Goal: Information Seeking & Learning: Learn about a topic

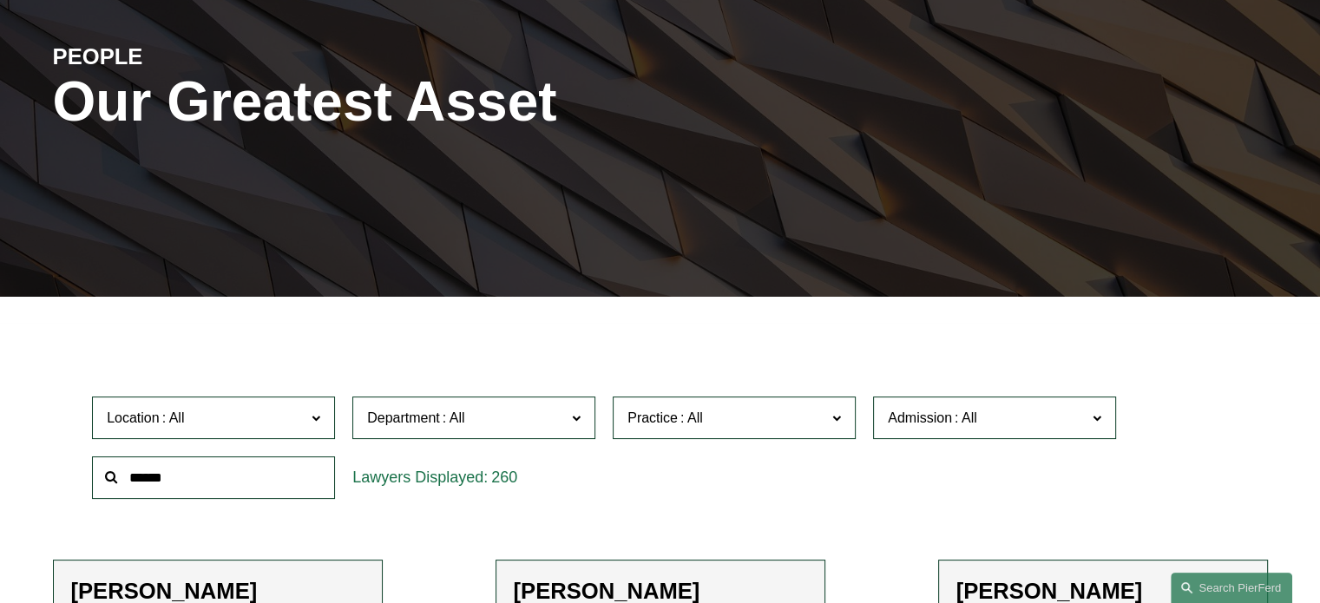
scroll to position [306, 0]
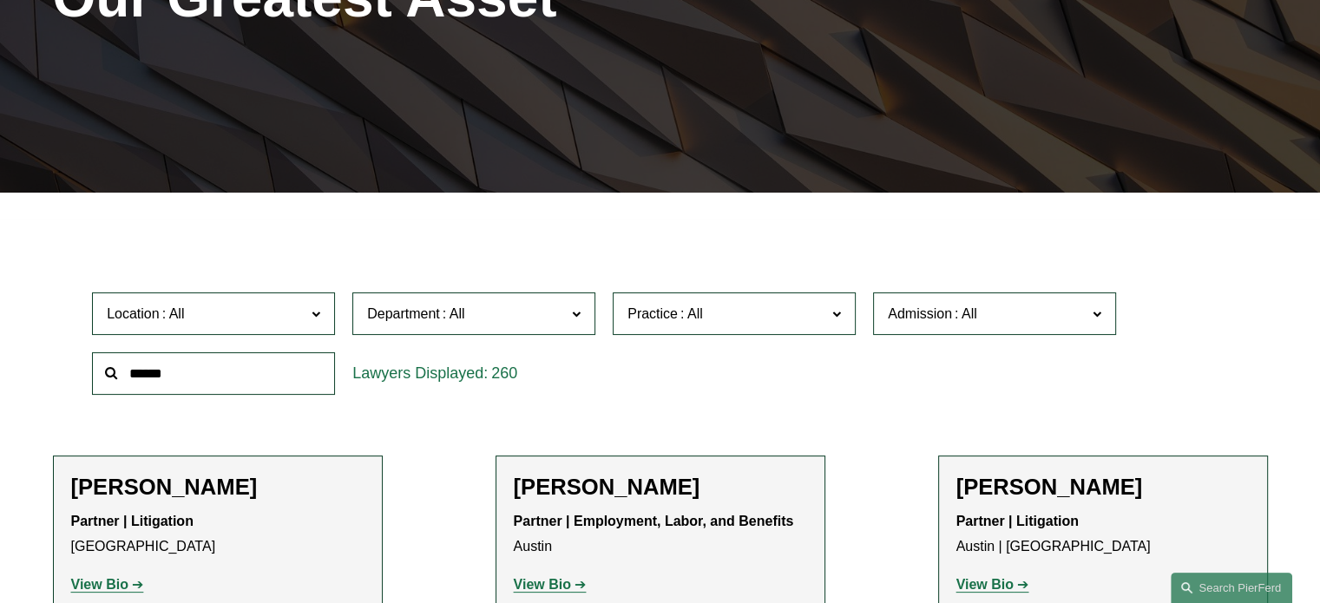
click at [828, 319] on label "Practice" at bounding box center [734, 314] width 243 height 43
click at [892, 299] on label "Admission" at bounding box center [994, 314] width 243 height 43
click at [0, 0] on link "[US_STATE]" at bounding box center [0, 0] width 0 height 0
click at [486, 315] on span "Department" at bounding box center [466, 313] width 199 height 23
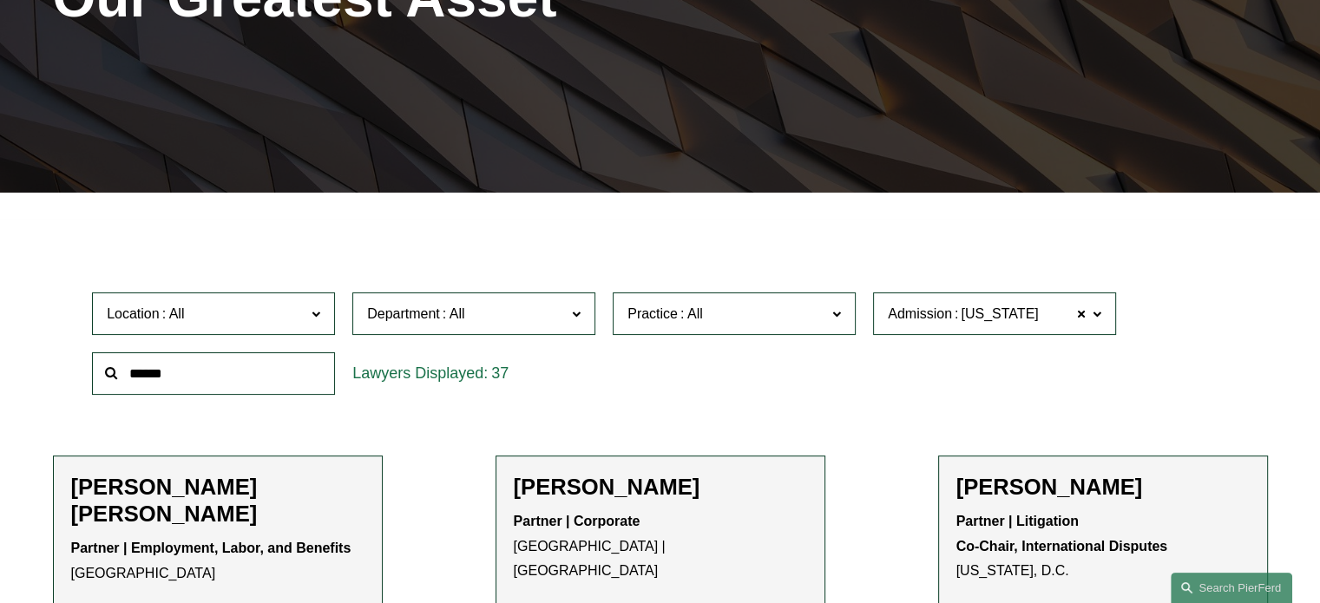
click at [0, 0] on link "Corporate" at bounding box center [0, 0] width 0 height 0
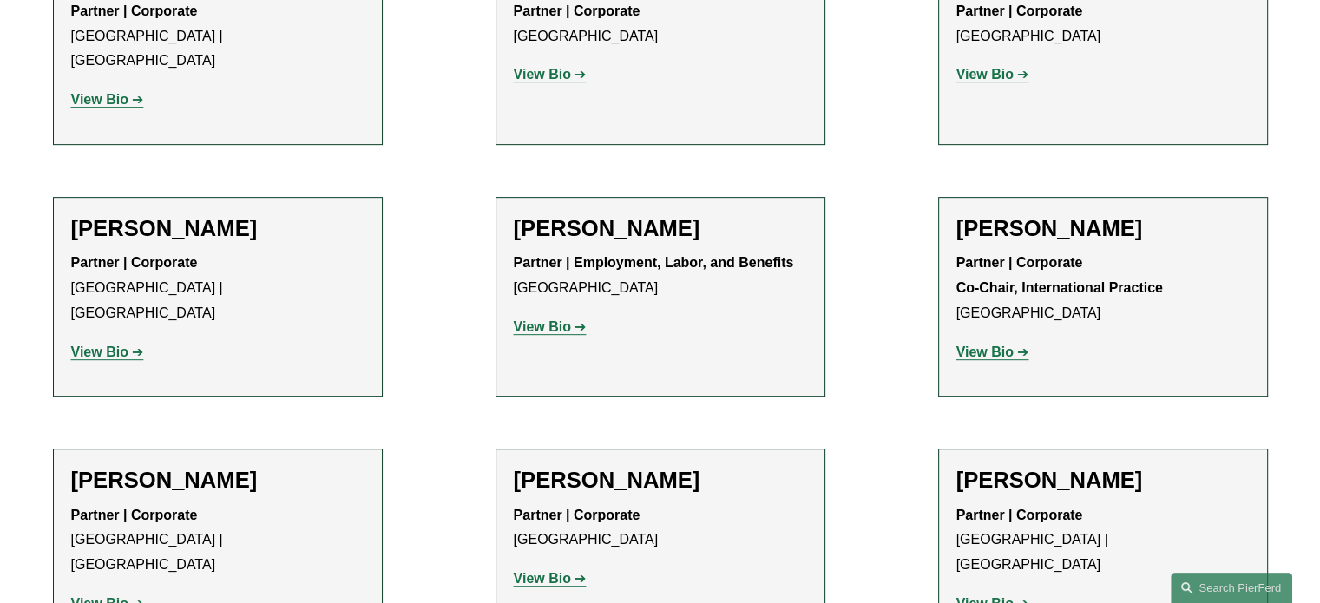
scroll to position [816, 0]
click at [563, 79] on strong "View Bio" at bounding box center [542, 74] width 57 height 15
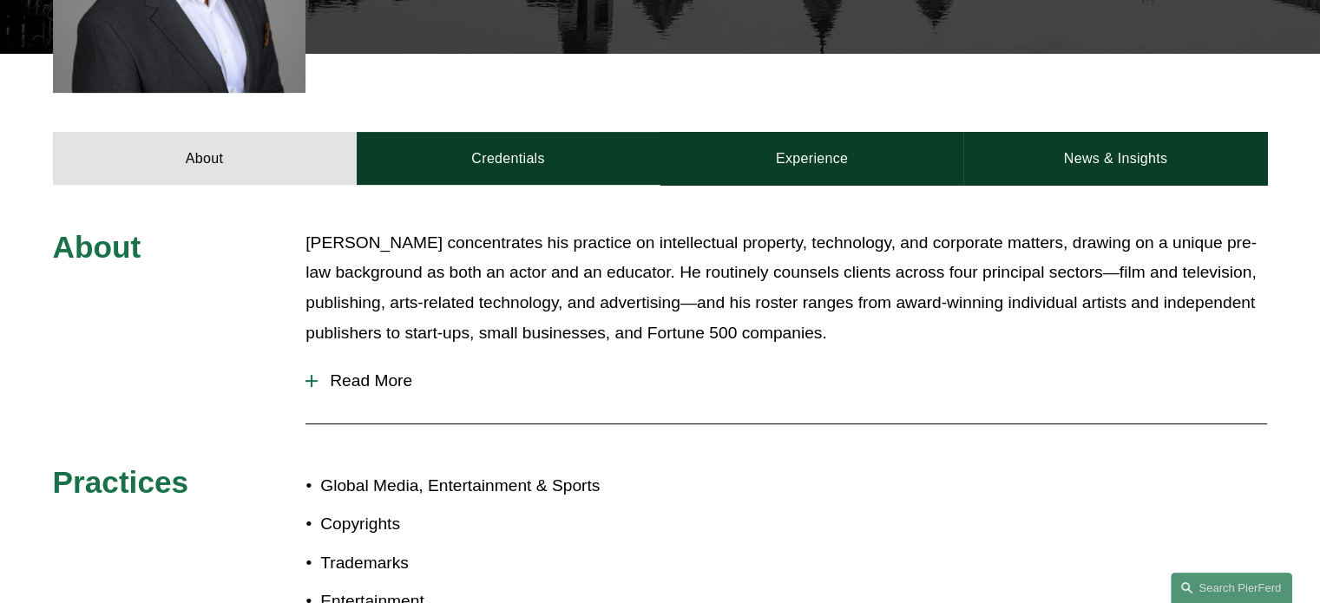
scroll to position [630, 0]
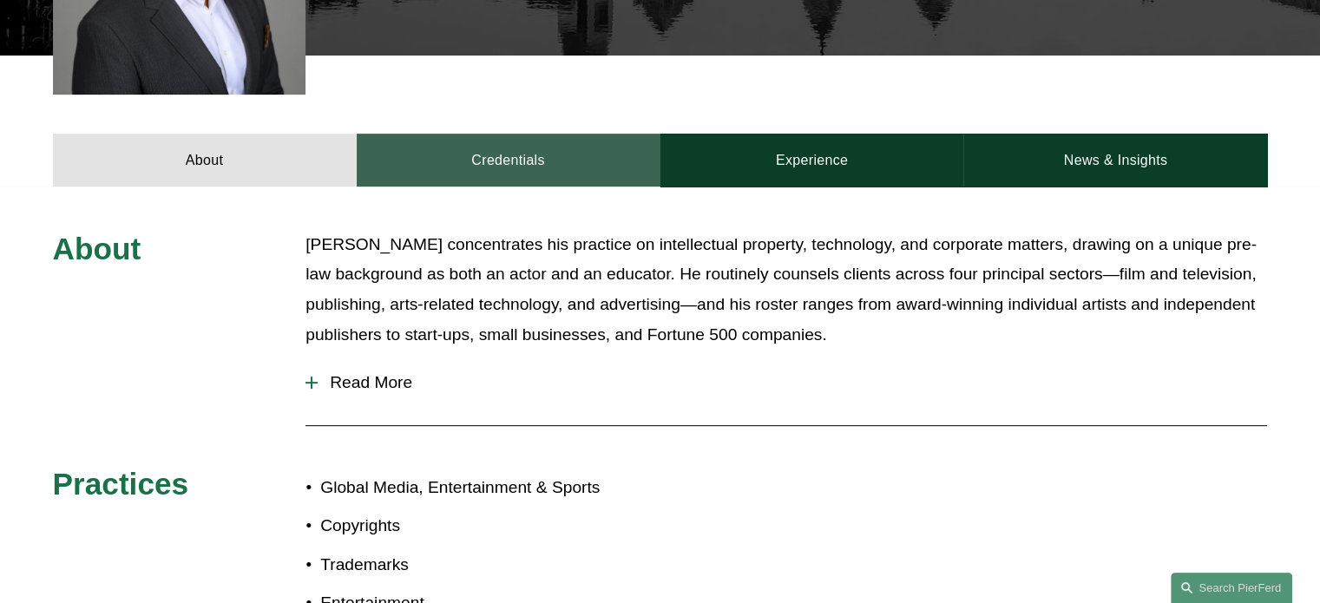
click at [486, 146] on link "Credentials" at bounding box center [509, 160] width 304 height 52
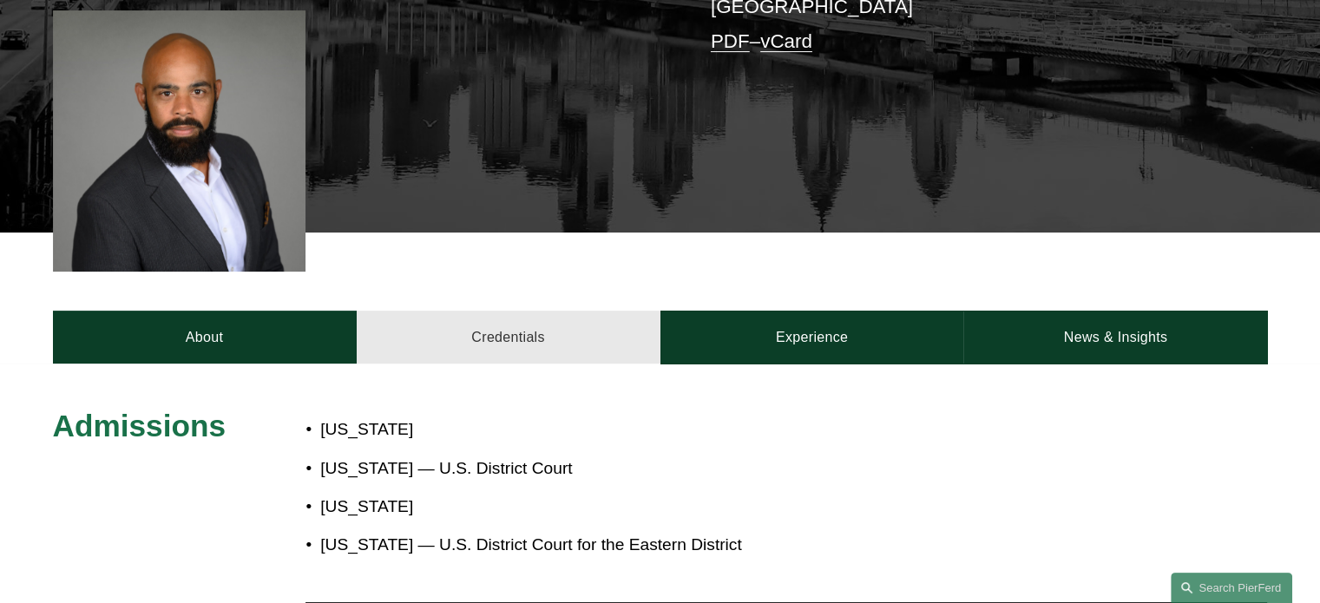
scroll to position [441, 0]
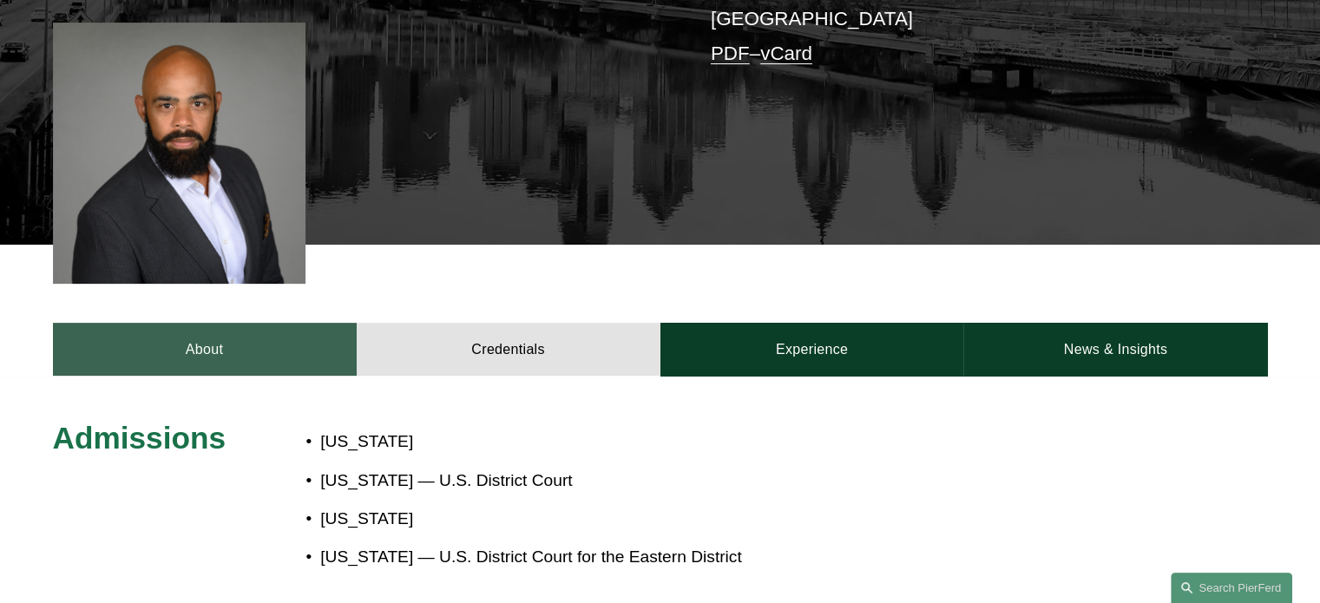
click at [257, 341] on link "About" at bounding box center [205, 349] width 304 height 52
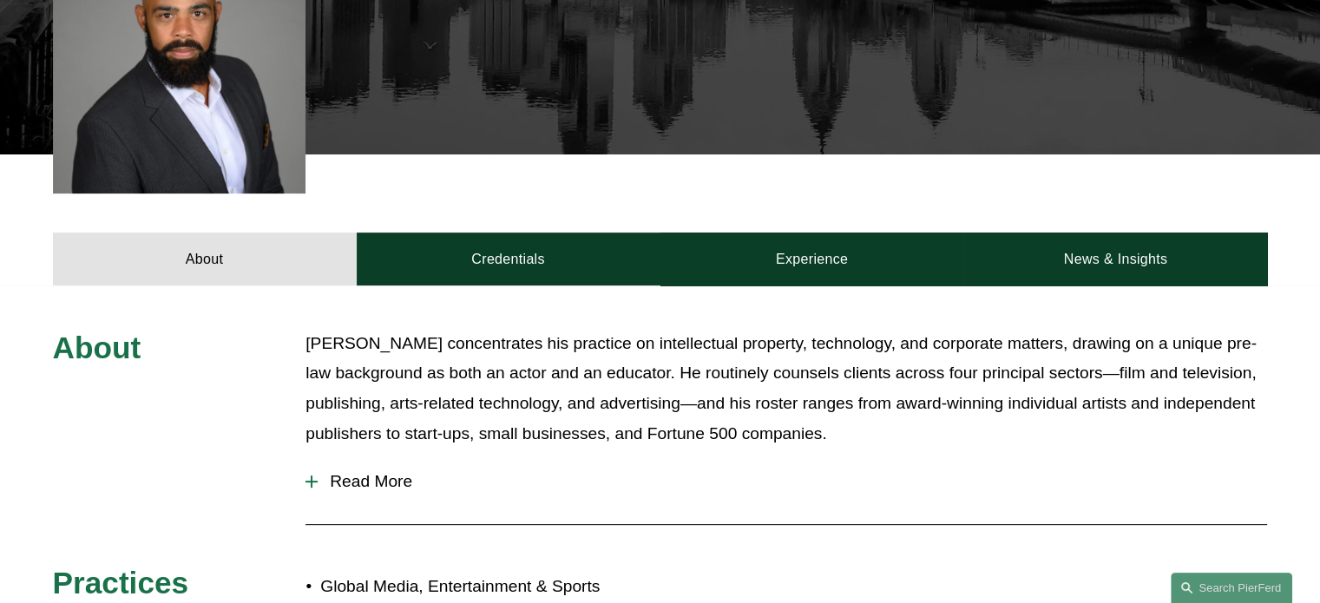
scroll to position [523, 0]
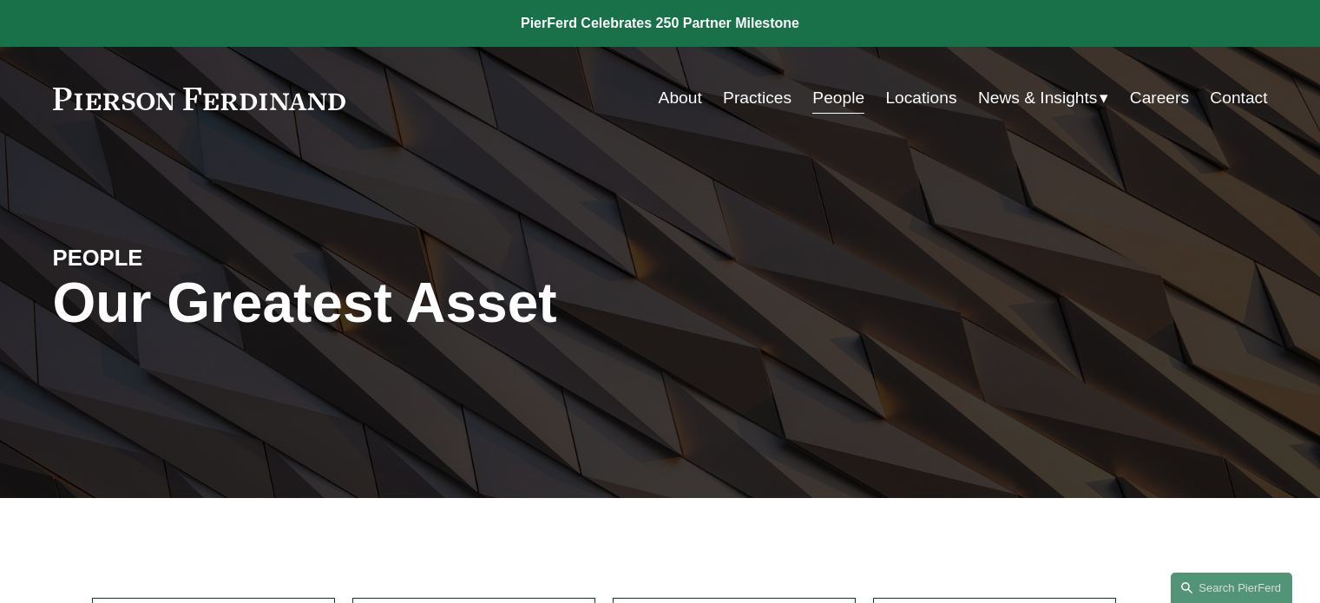
scroll to position [472, 0]
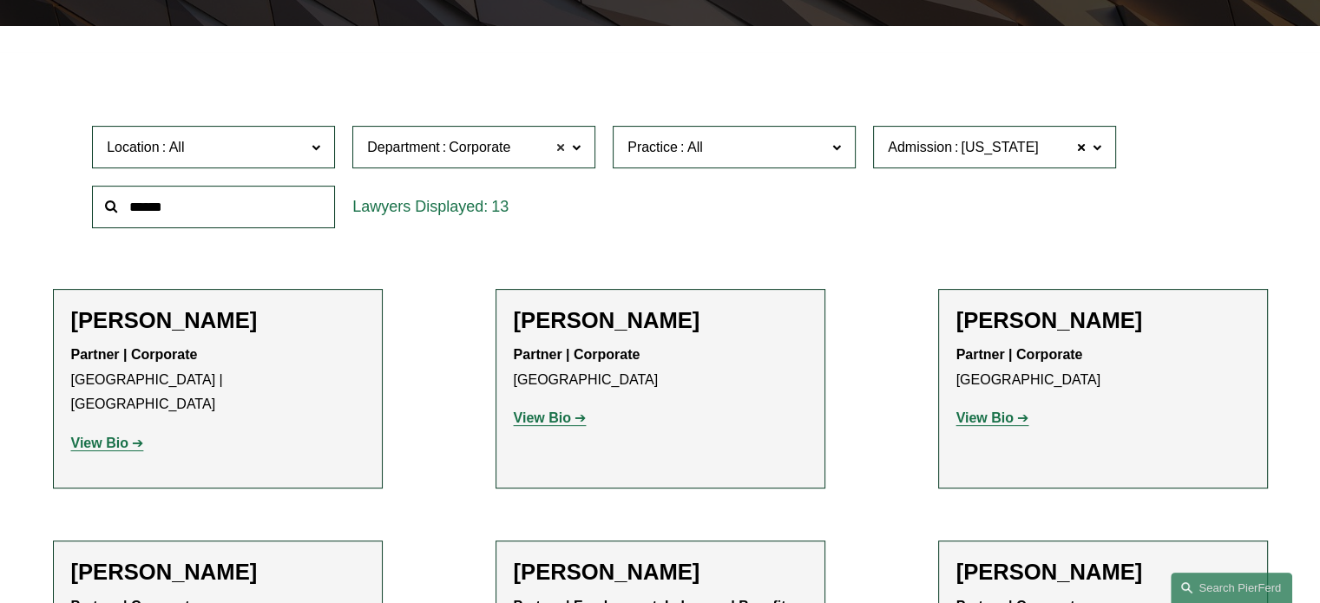
click at [556, 148] on span at bounding box center [561, 147] width 10 height 23
click at [542, 162] on label "Department" at bounding box center [473, 147] width 243 height 43
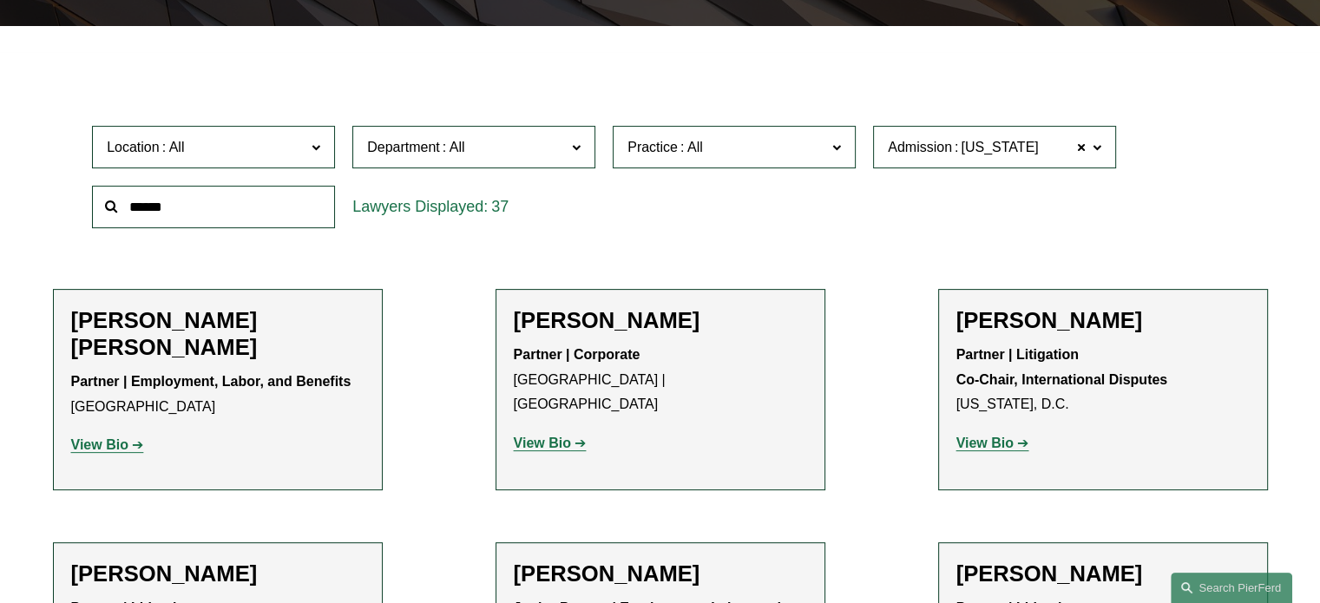
click at [0, 0] on link "Employment, Labor, and Benefits" at bounding box center [0, 0] width 0 height 0
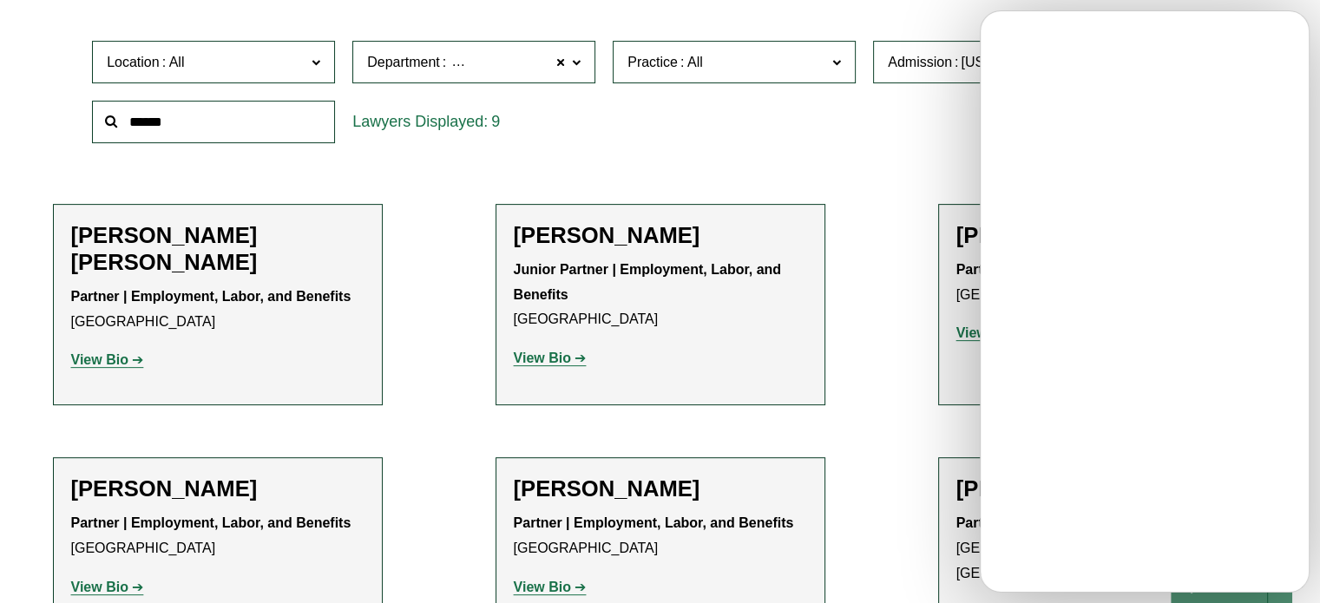
scroll to position [558, 0]
